Goal: Transaction & Acquisition: Purchase product/service

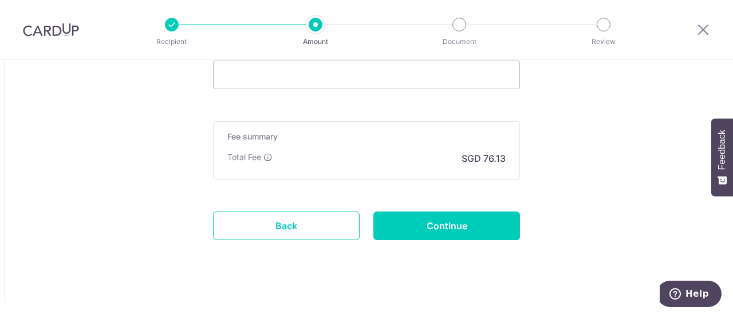
scroll to position [1331, 0]
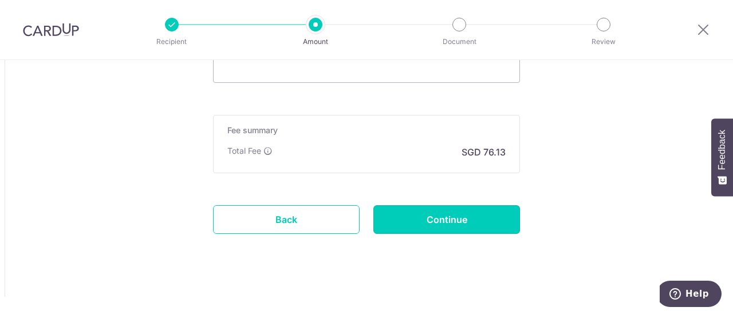
click at [448, 221] on input "Continue" at bounding box center [446, 220] width 147 height 29
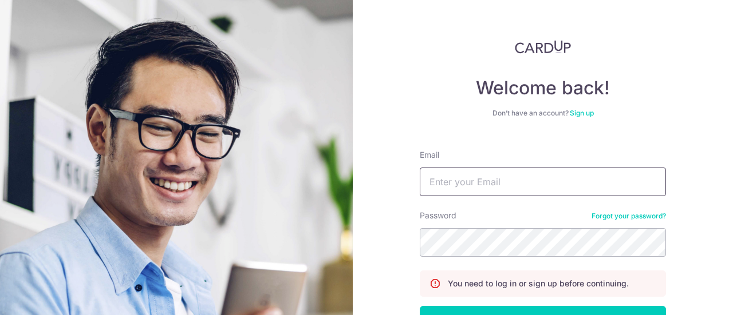
click at [505, 187] on input "Email" at bounding box center [543, 182] width 246 height 29
type input "rita@mnjss.com"
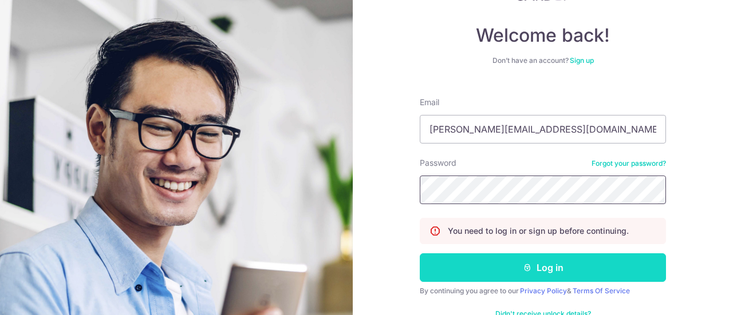
scroll to position [57, 0]
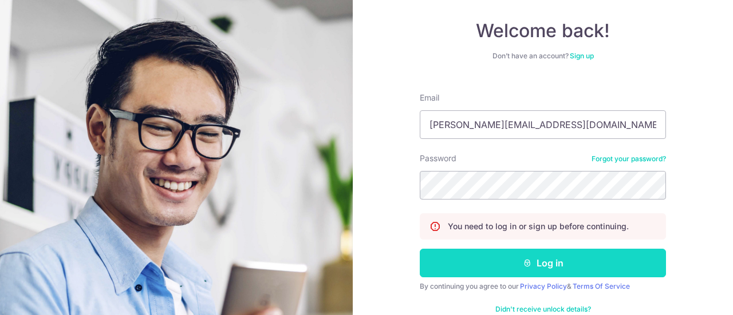
click at [540, 265] on button "Log in" at bounding box center [543, 263] width 246 height 29
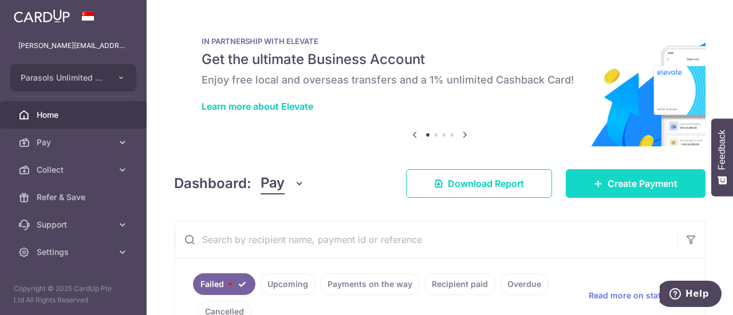
click at [639, 181] on span "Create Payment" at bounding box center [642, 184] width 70 height 14
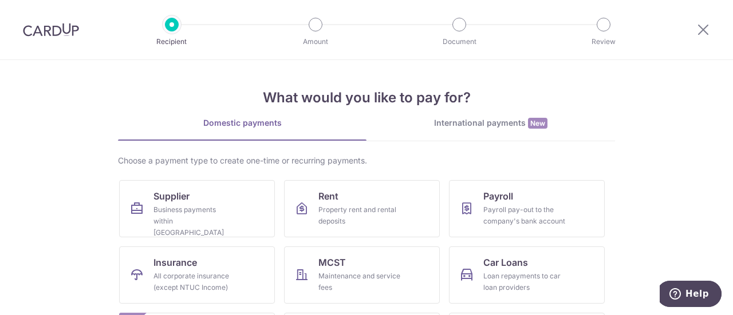
click at [475, 127] on div "International payments New" at bounding box center [490, 123] width 248 height 12
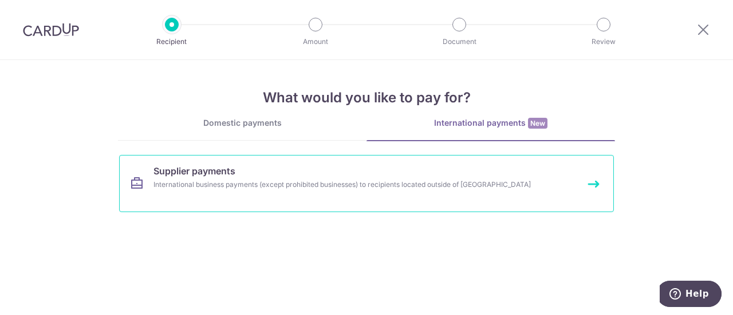
click at [171, 175] on span "Supplier payments" at bounding box center [194, 171] width 82 height 14
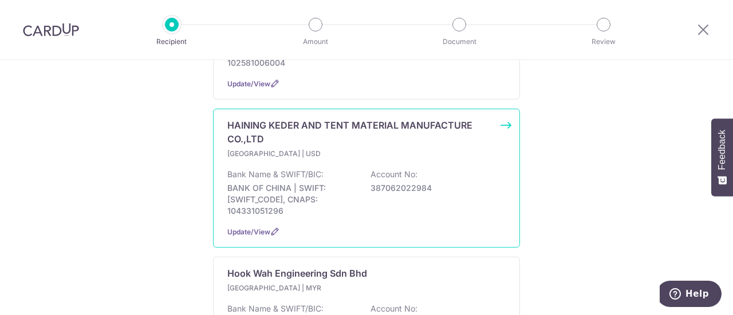
scroll to position [1260, 0]
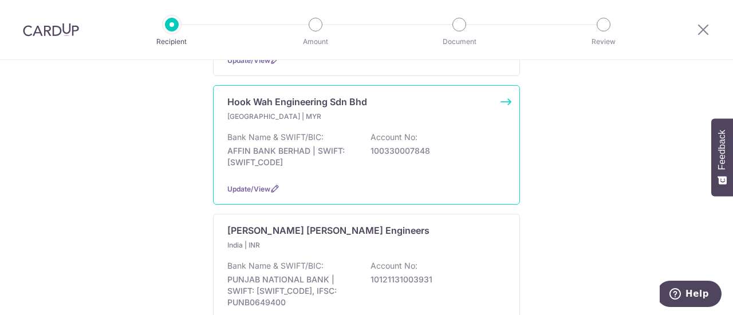
click at [294, 107] on p "Hook Wah Engineering Sdn Bhd" at bounding box center [297, 102] width 140 height 14
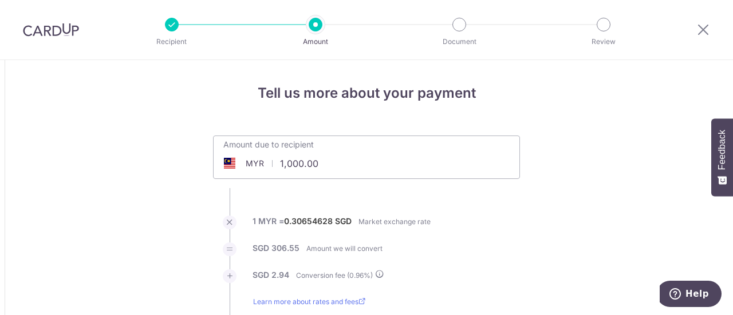
drag, startPoint x: 315, startPoint y: 165, endPoint x: 275, endPoint y: 159, distance: 40.0
click at [275, 159] on input "1,000.00" at bounding box center [302, 164] width 177 height 26
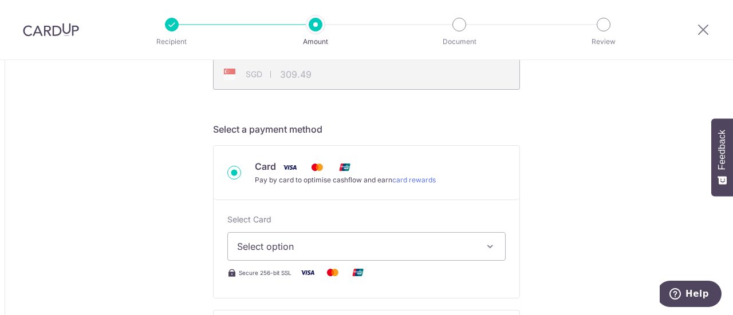
scroll to position [286, 0]
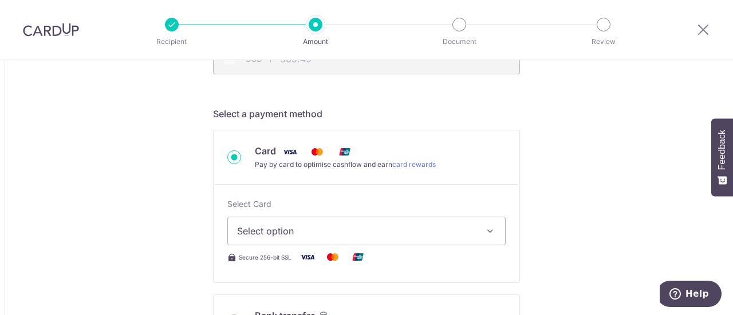
click at [384, 227] on span "Select option" at bounding box center [356, 231] width 238 height 14
type input "9,460.00"
type input "2,927.64"
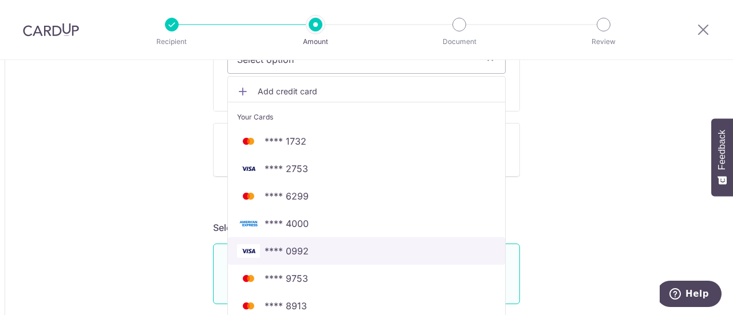
scroll to position [515, 0]
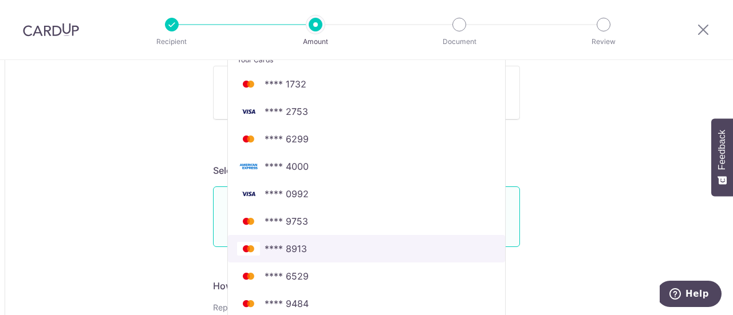
click at [322, 249] on span "**** 8913" at bounding box center [366, 249] width 259 height 14
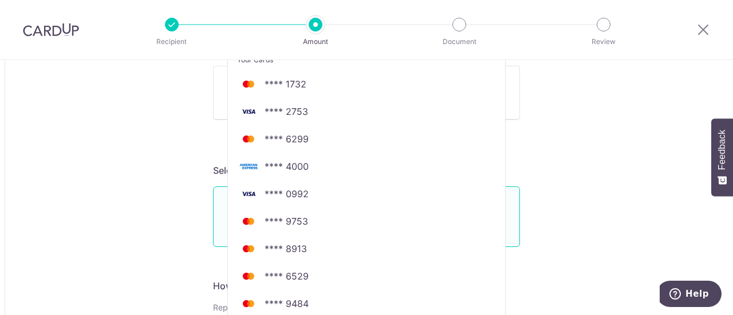
type input "9,460.00"
type input "2,927.62"
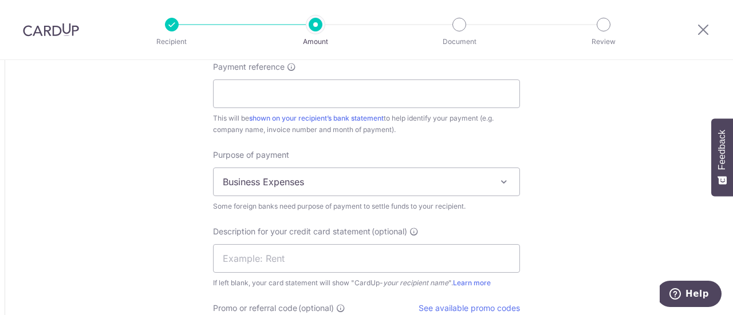
scroll to position [1031, 0]
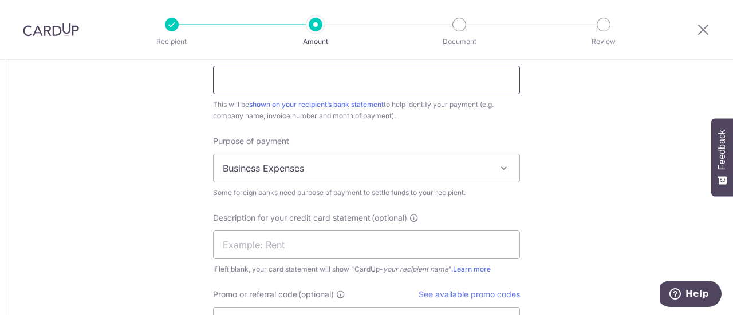
click at [324, 76] on input "Payment reference" at bounding box center [366, 80] width 307 height 29
type input "Inv no S16995"
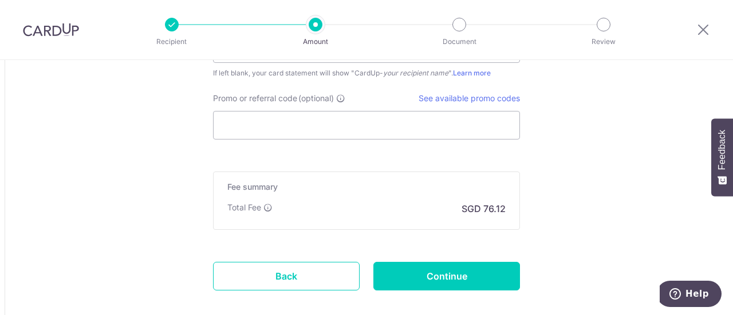
scroll to position [1284, 0]
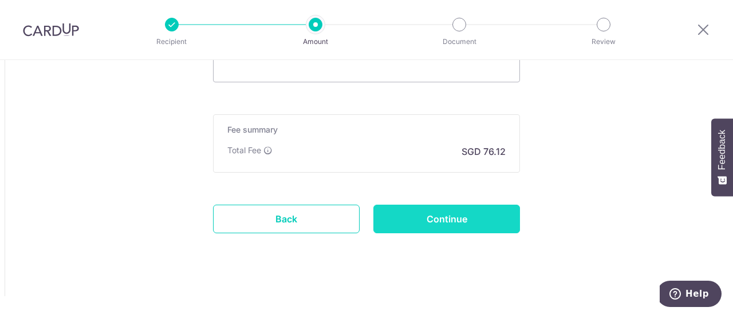
click at [460, 218] on input "Continue" at bounding box center [446, 219] width 147 height 29
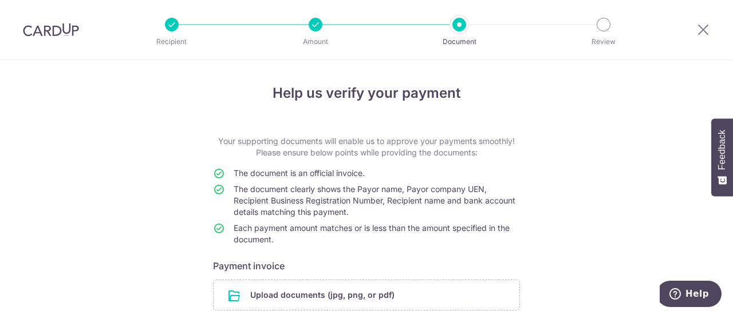
scroll to position [95, 0]
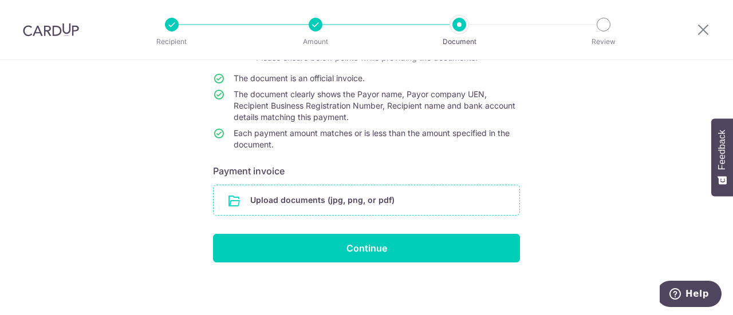
click at [305, 206] on input "file" at bounding box center [367, 201] width 306 height 30
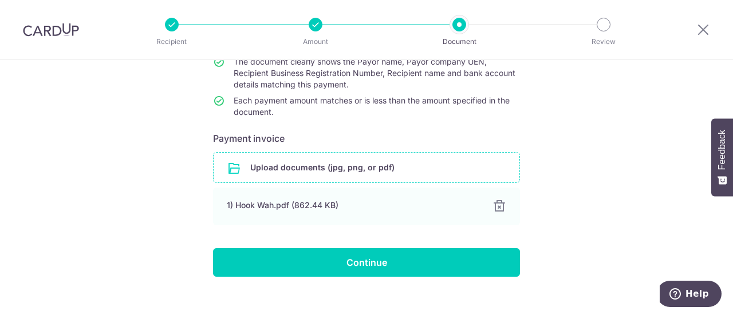
scroll to position [142, 0]
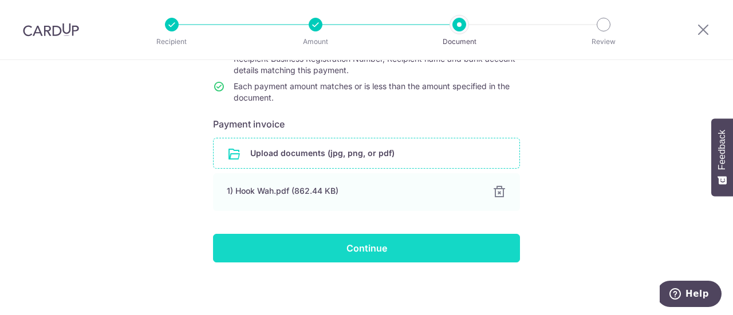
click at [373, 251] on input "Continue" at bounding box center [366, 248] width 307 height 29
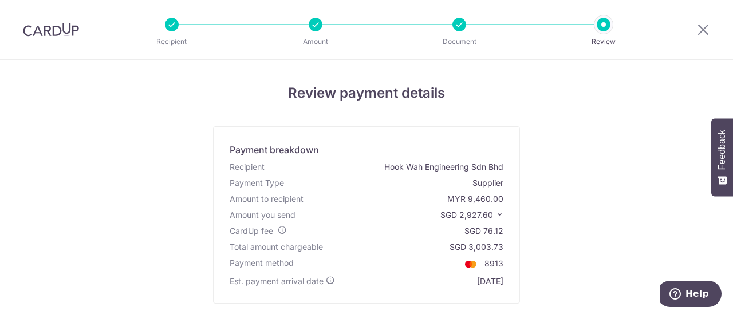
scroll to position [57, 0]
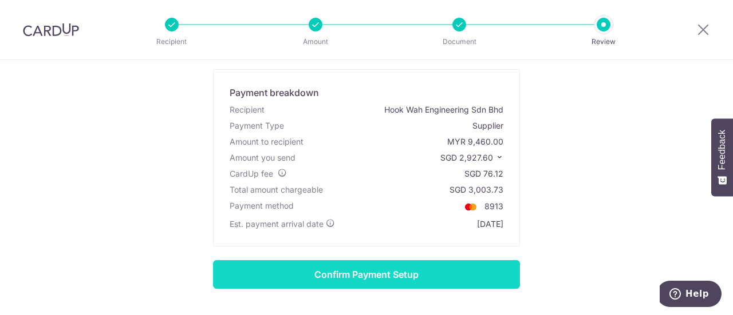
click at [425, 270] on input "Confirm Payment Setup" at bounding box center [366, 275] width 307 height 29
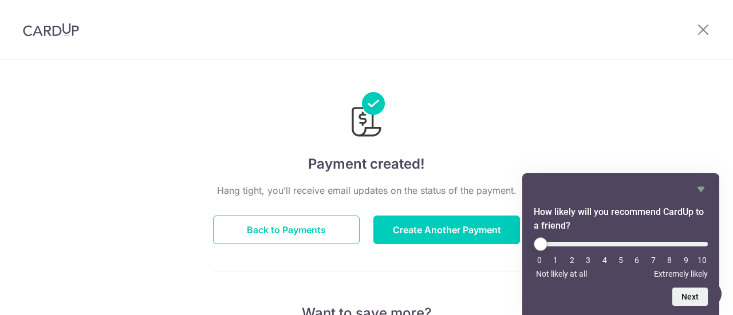
drag, startPoint x: 457, startPoint y: 155, endPoint x: 462, endPoint y: 183, distance: 28.4
click at [458, 154] on h4 "Payment created!" at bounding box center [366, 164] width 307 height 21
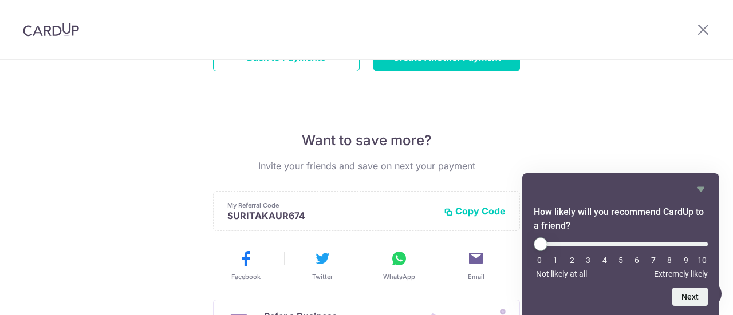
scroll to position [172, 0]
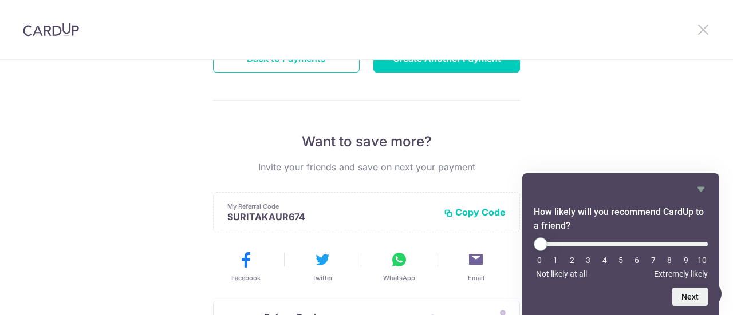
click at [704, 27] on icon at bounding box center [703, 29] width 14 height 14
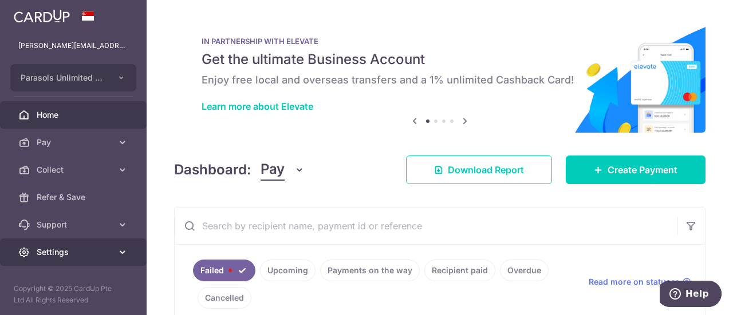
click at [71, 249] on span "Settings" at bounding box center [75, 252] width 76 height 11
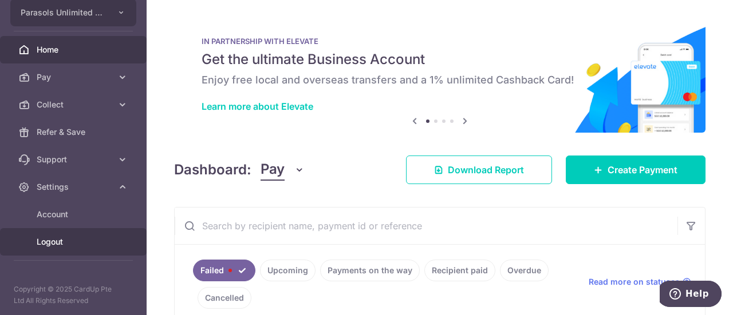
click at [64, 241] on span "Logout" at bounding box center [75, 241] width 76 height 11
